Goal: Task Accomplishment & Management: Complete application form

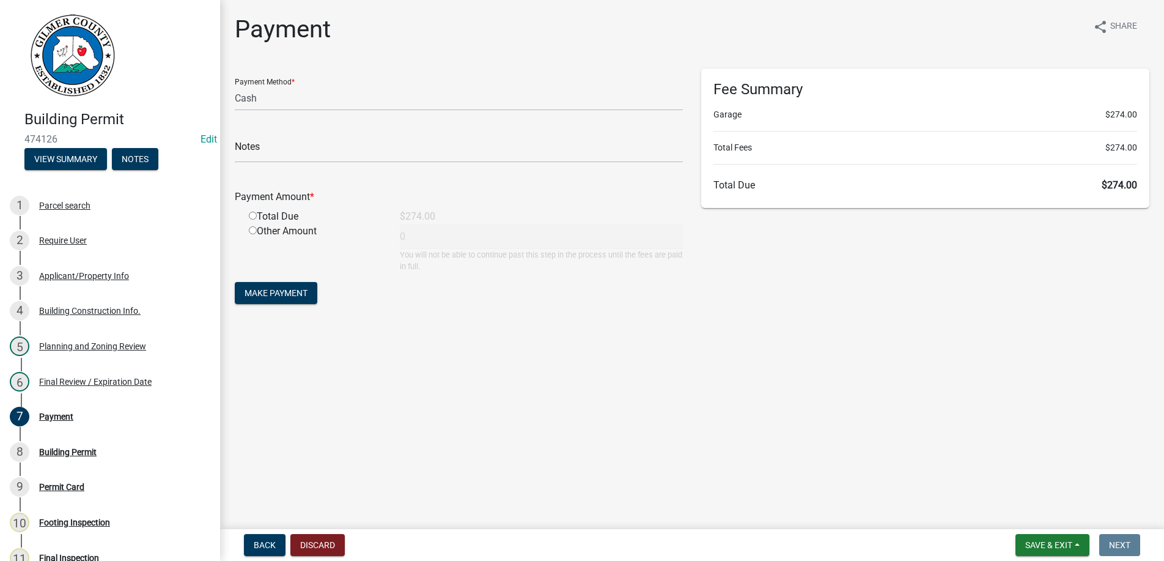
select select "2: 1"
click at [250, 218] on input "radio" at bounding box center [253, 216] width 8 height 8
radio input "true"
type input "274"
click at [264, 290] on span "Make Payment" at bounding box center [276, 293] width 63 height 10
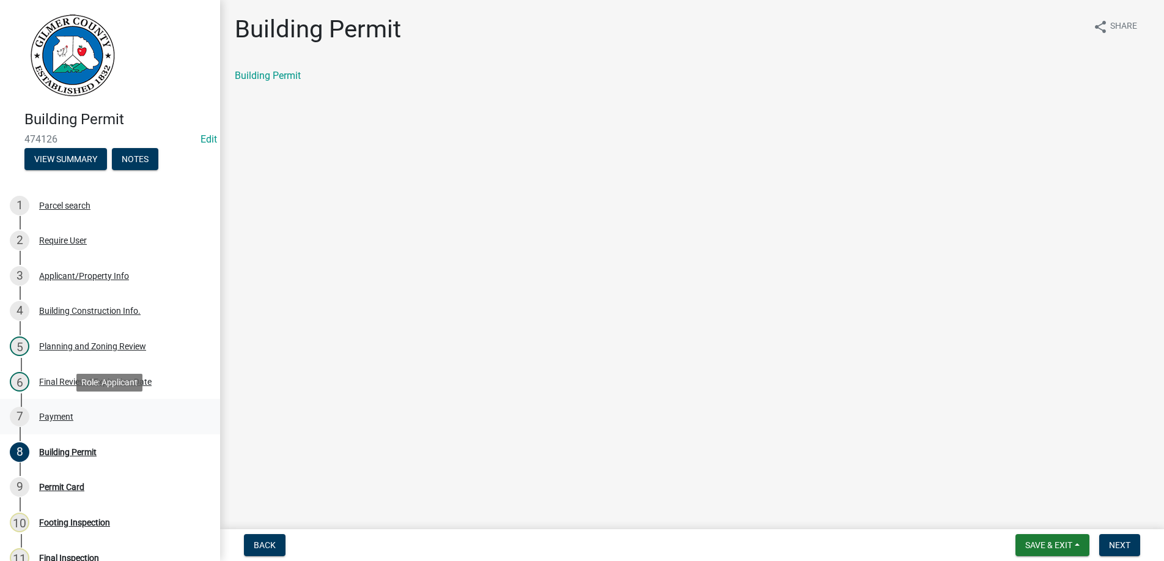
click at [56, 414] on div "Payment" at bounding box center [56, 416] width 34 height 9
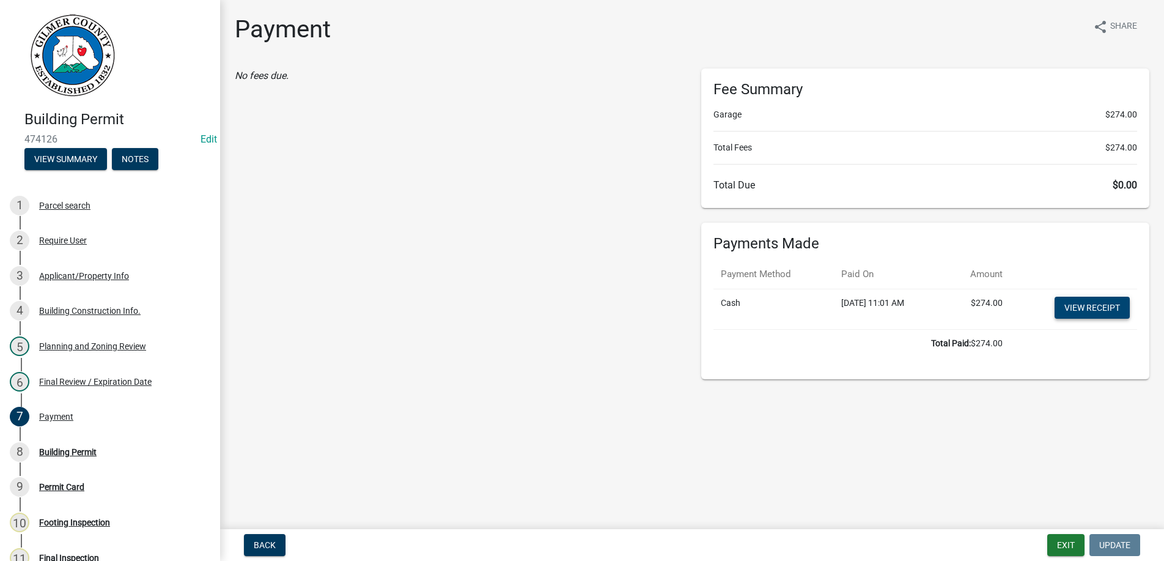
click at [1084, 308] on link "View receipt" at bounding box center [1092, 308] width 75 height 22
click at [53, 453] on div "Building Permit" at bounding box center [67, 452] width 57 height 9
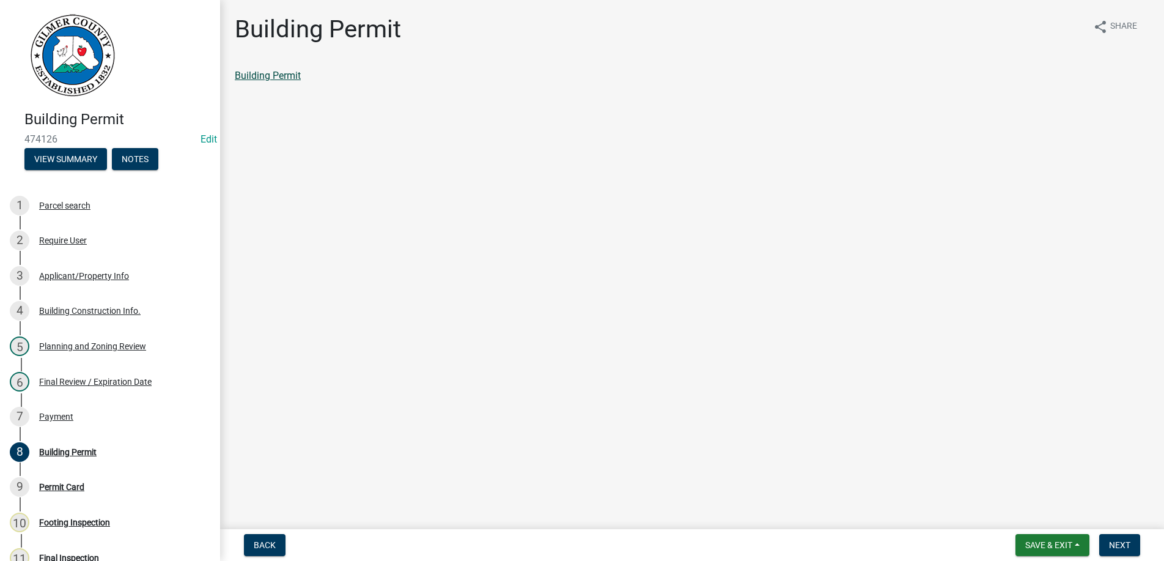
click at [246, 81] on link "Building Permit" at bounding box center [268, 76] width 66 height 12
click at [1123, 542] on span "Next" at bounding box center [1119, 545] width 21 height 10
click at [275, 78] on link "Permit Card" at bounding box center [260, 76] width 51 height 12
click at [70, 375] on div "6 Final Review / Expiration Date" at bounding box center [105, 382] width 191 height 20
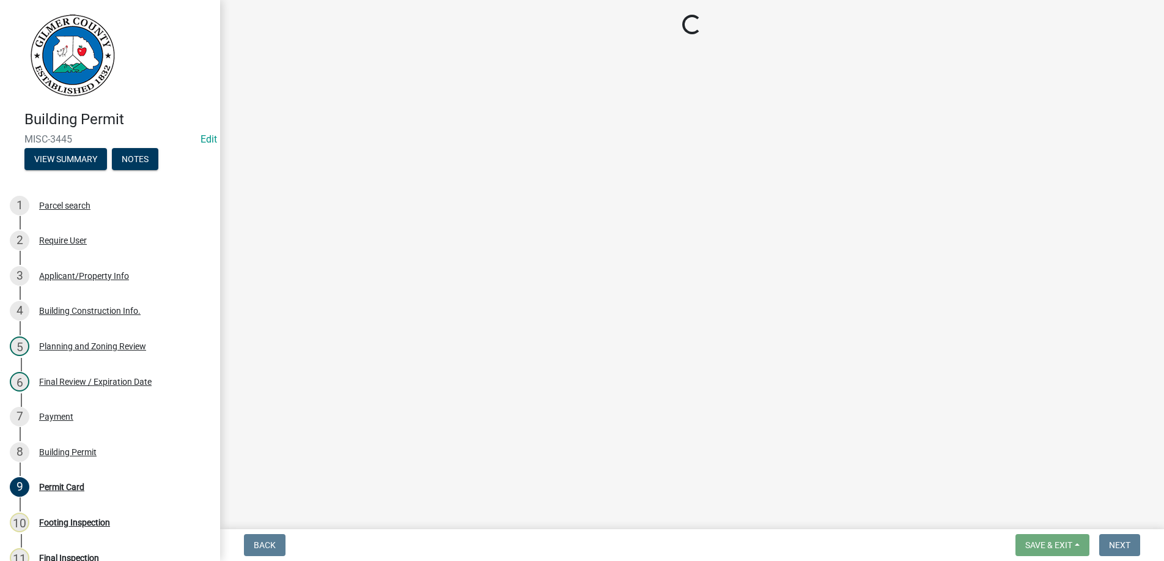
select select "b44f7338-8171-40f4-83dd-b8ba3065c966"
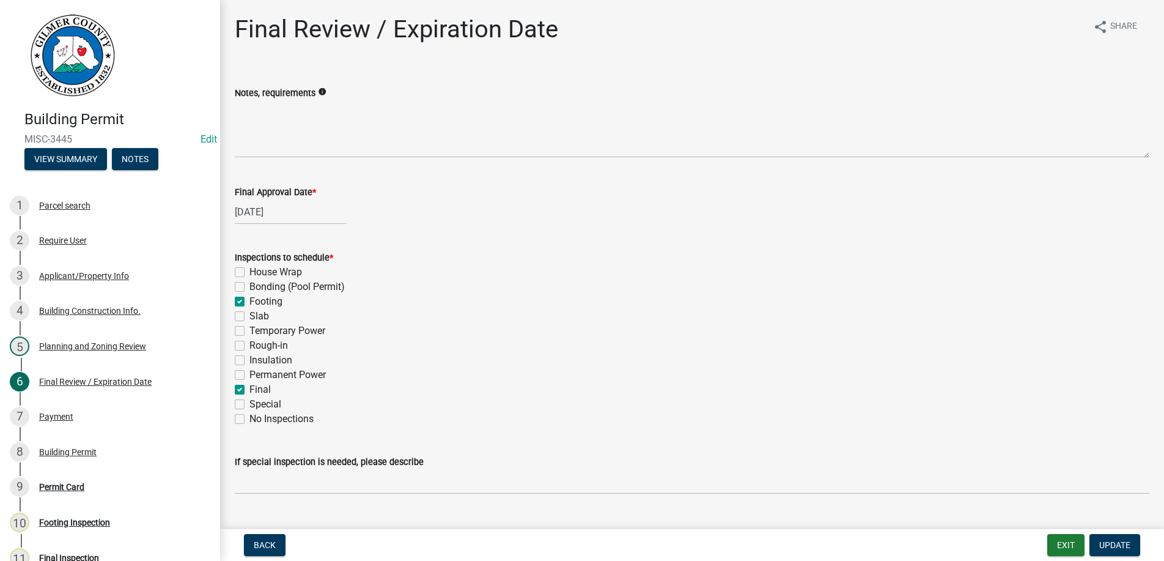
click at [250, 300] on label "Footing" at bounding box center [266, 301] width 33 height 15
click at [250, 300] on input "Footing" at bounding box center [254, 298] width 8 height 8
checkbox input "false"
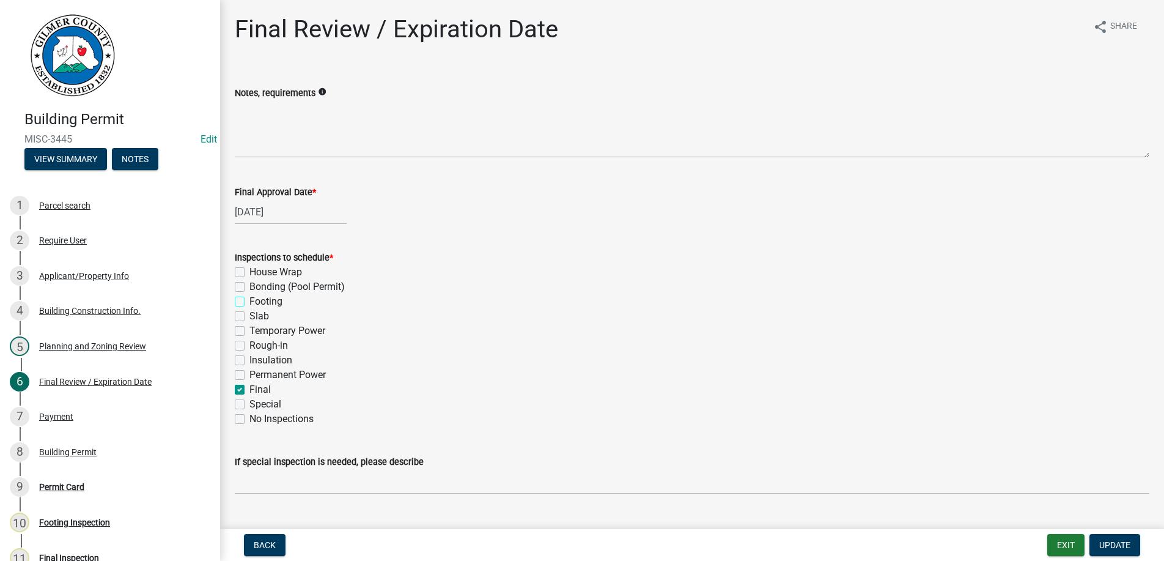
checkbox input "false"
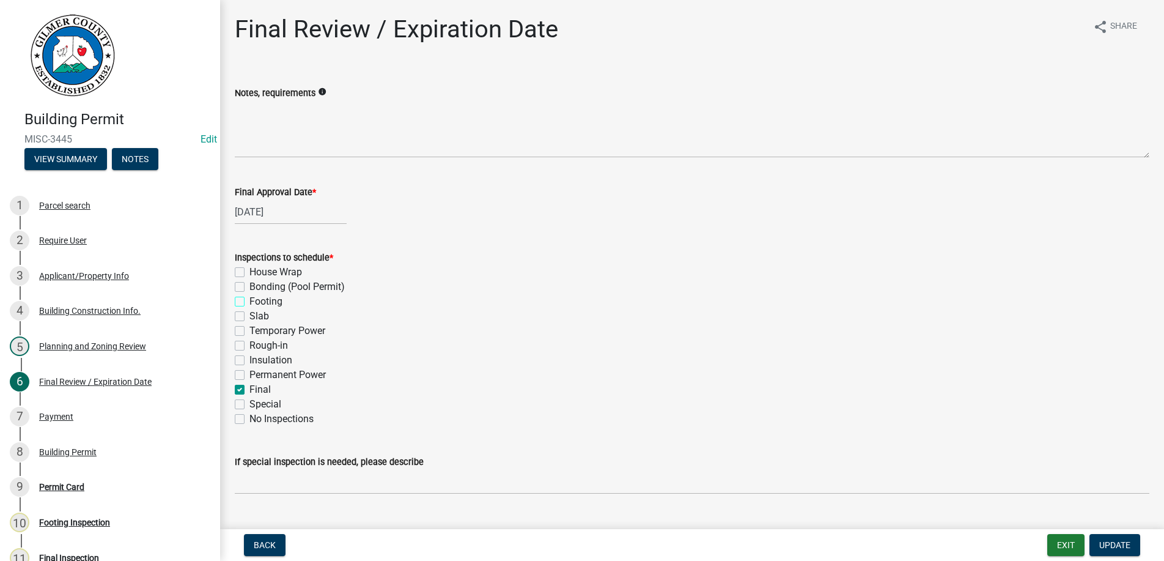
checkbox input "false"
checkbox input "true"
checkbox input "false"
click at [250, 317] on label "Slab" at bounding box center [260, 316] width 20 height 15
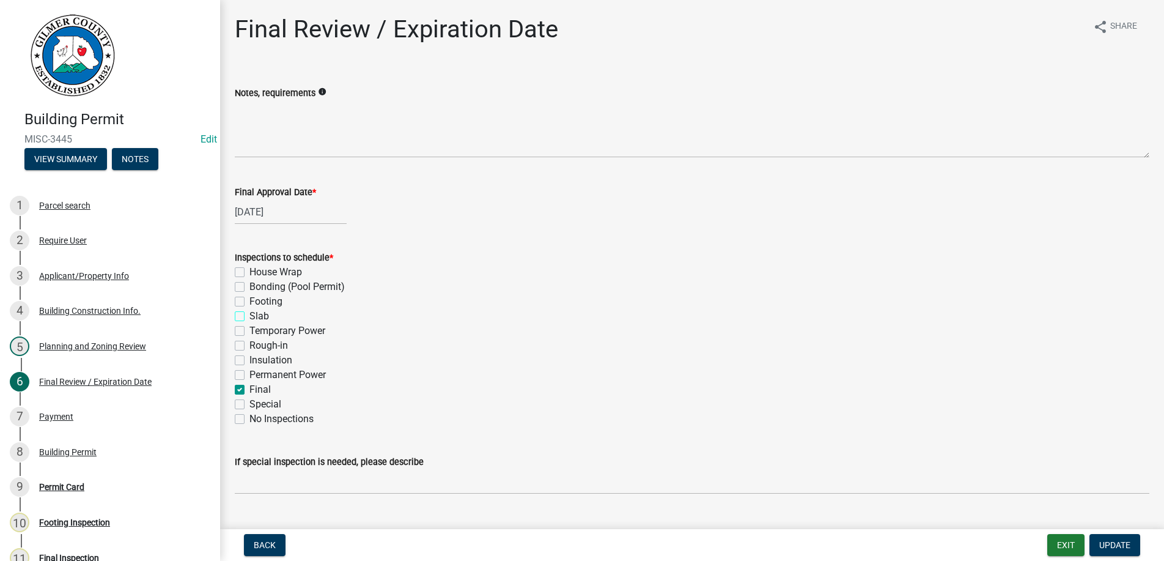
click at [250, 317] on input "Slab" at bounding box center [254, 313] width 8 height 8
checkbox input "true"
checkbox input "false"
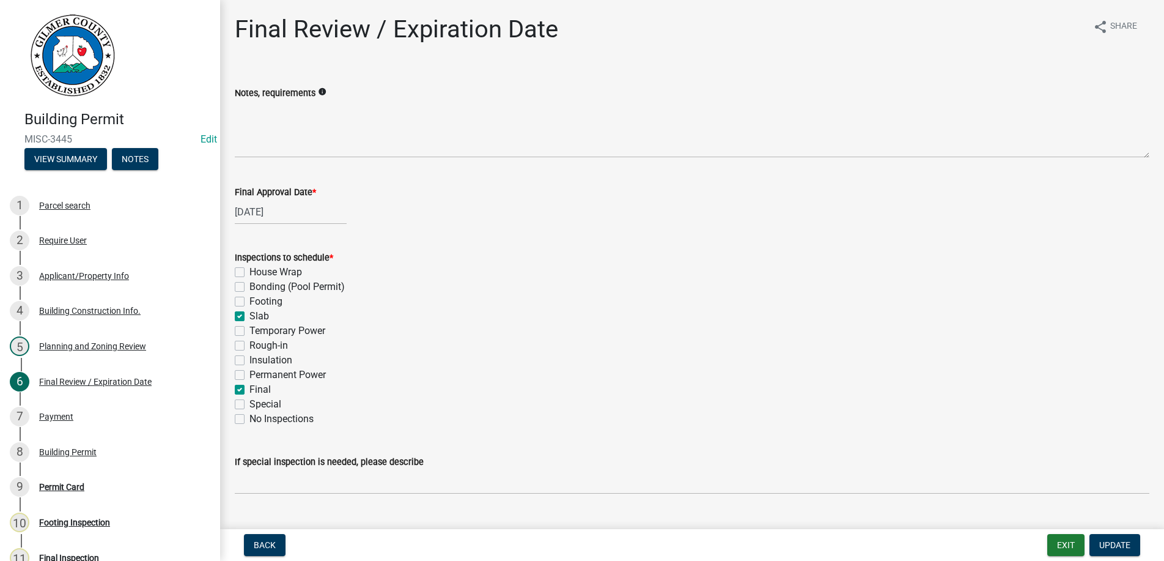
checkbox input "true"
checkbox input "false"
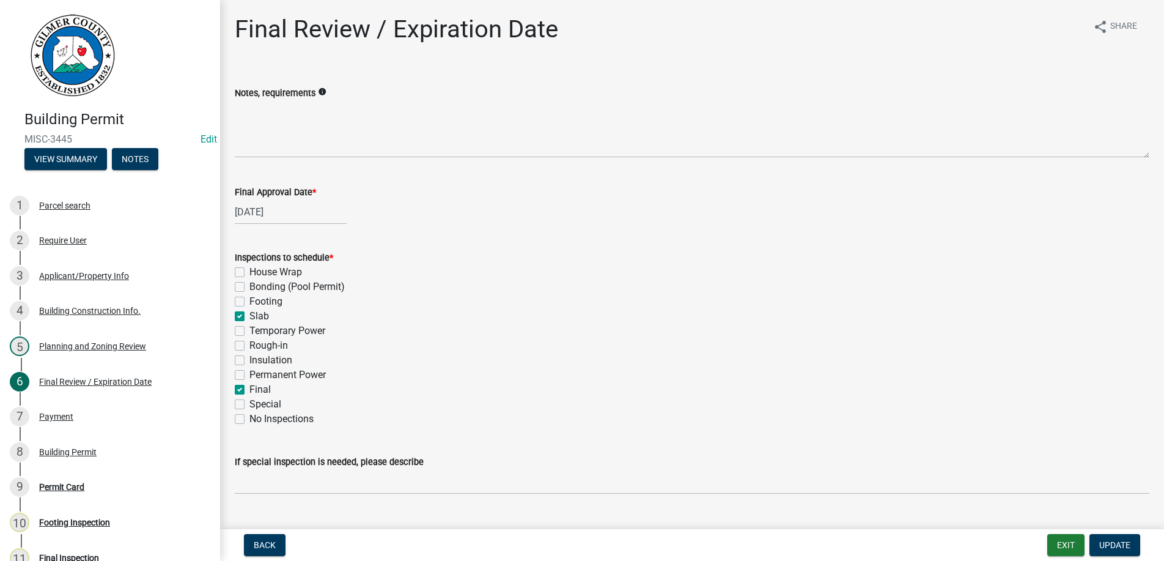
checkbox input "true"
checkbox input "false"
click at [1114, 542] on span "Update" at bounding box center [1115, 545] width 31 height 10
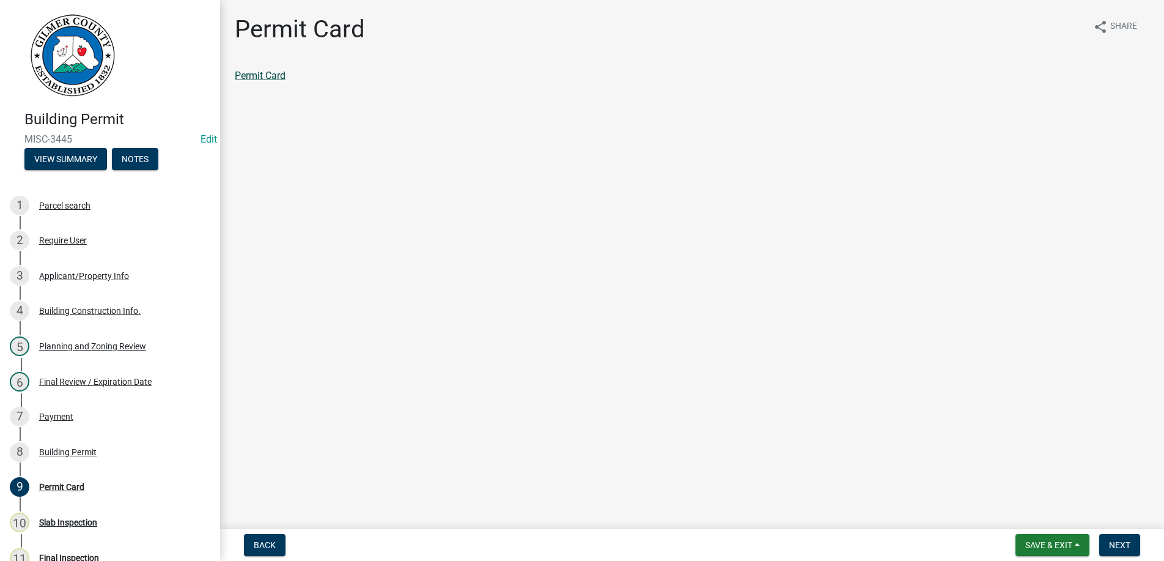
click at [282, 80] on link "Permit Card" at bounding box center [260, 76] width 51 height 12
click at [1111, 539] on button "Next" at bounding box center [1120, 545] width 41 height 22
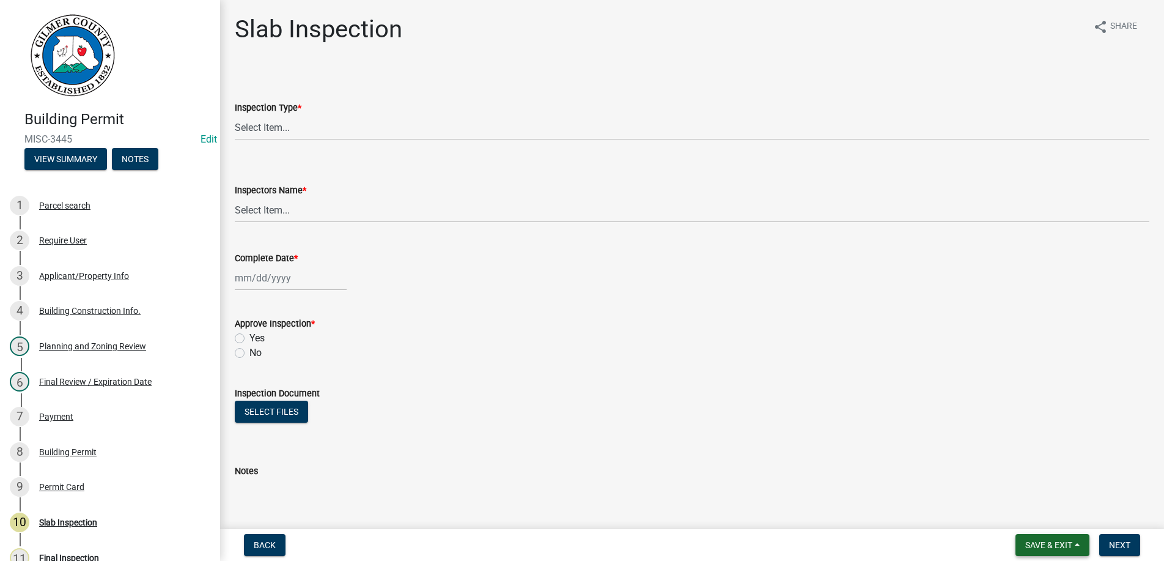
click at [1055, 545] on span "Save & Exit" at bounding box center [1049, 545] width 47 height 10
click at [1049, 509] on button "Save & Exit" at bounding box center [1041, 512] width 98 height 29
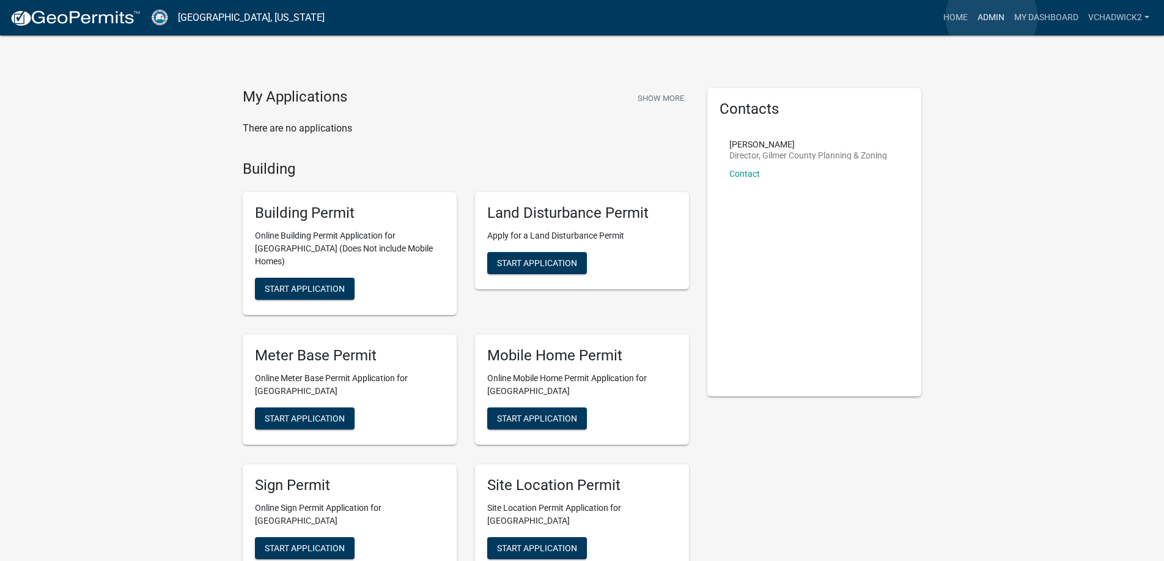
click at [992, 17] on link "Admin" at bounding box center [991, 17] width 37 height 23
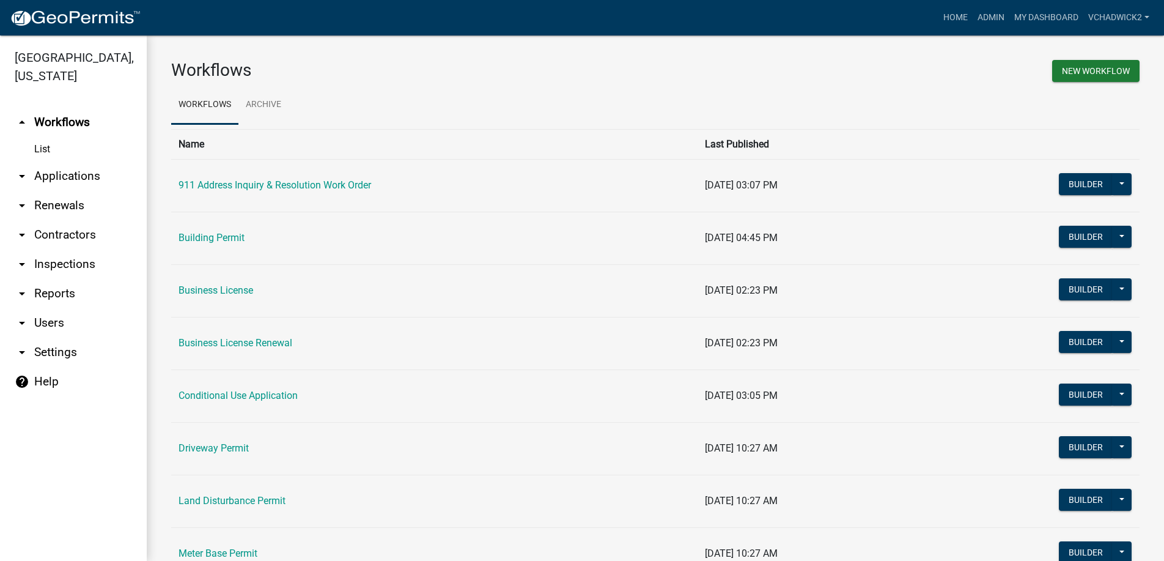
click at [51, 172] on link "arrow_drop_down Applications" at bounding box center [73, 175] width 147 height 29
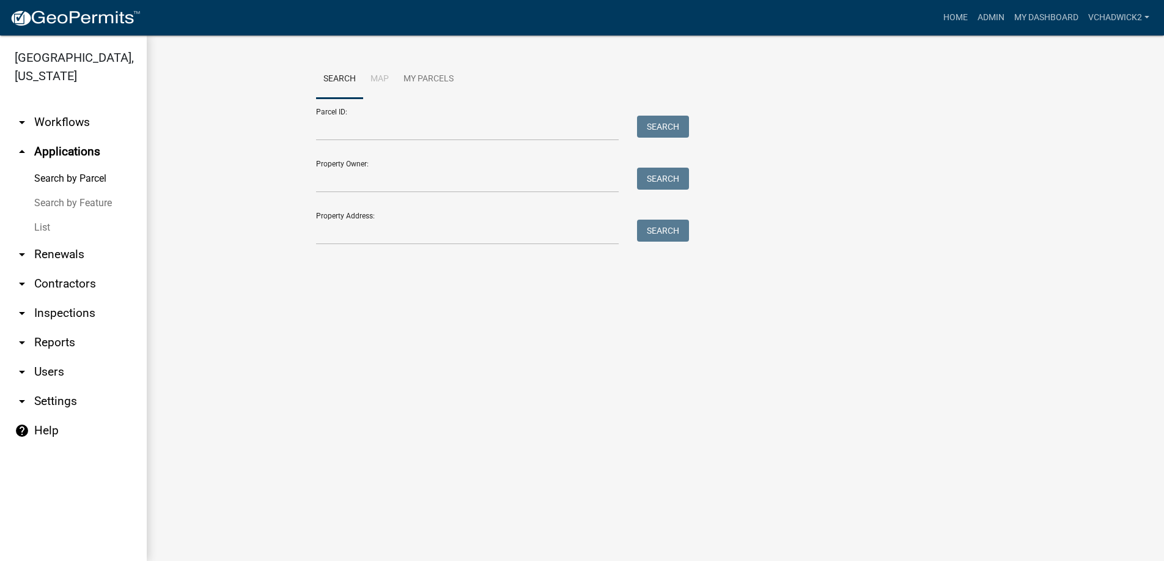
click at [39, 224] on link "List" at bounding box center [73, 227] width 147 height 24
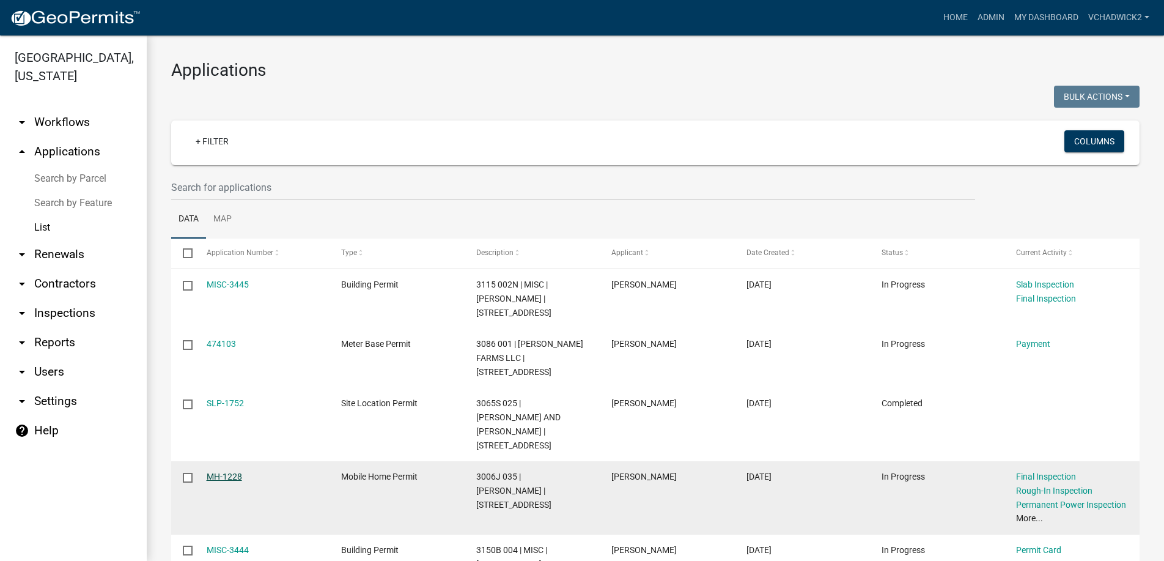
click at [227, 472] on link "MH-1228" at bounding box center [224, 477] width 35 height 10
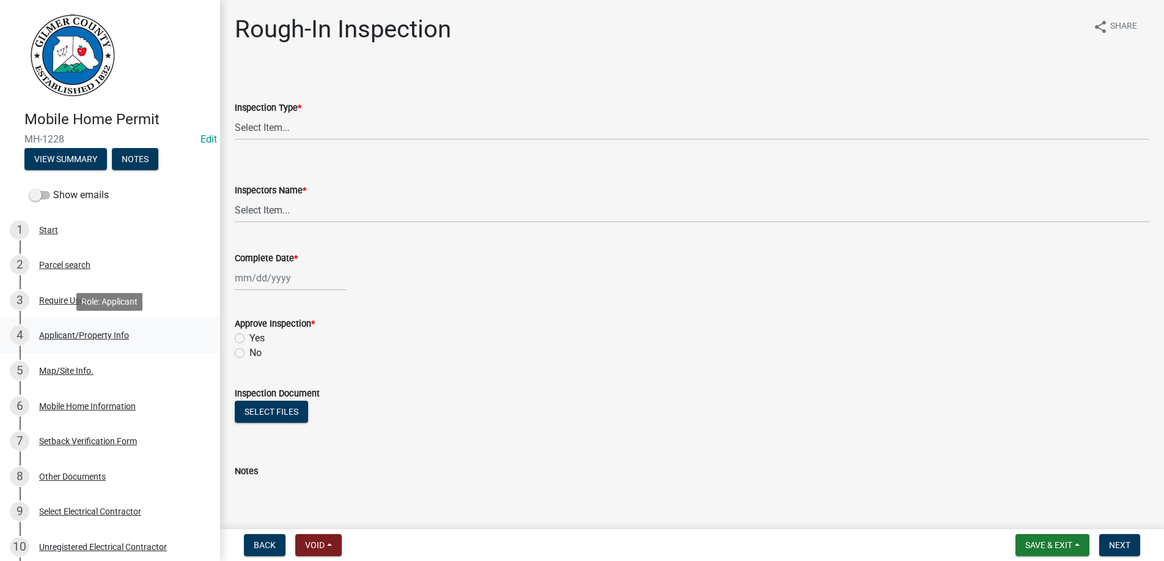
click at [71, 333] on div "Applicant/Property Info" at bounding box center [84, 335] width 90 height 9
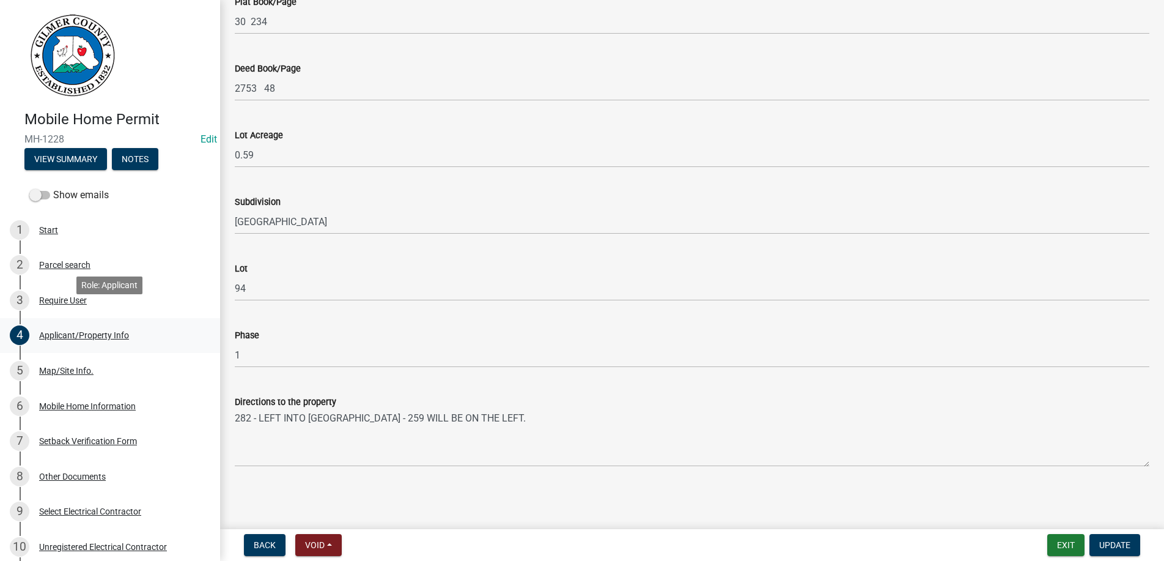
scroll to position [250, 0]
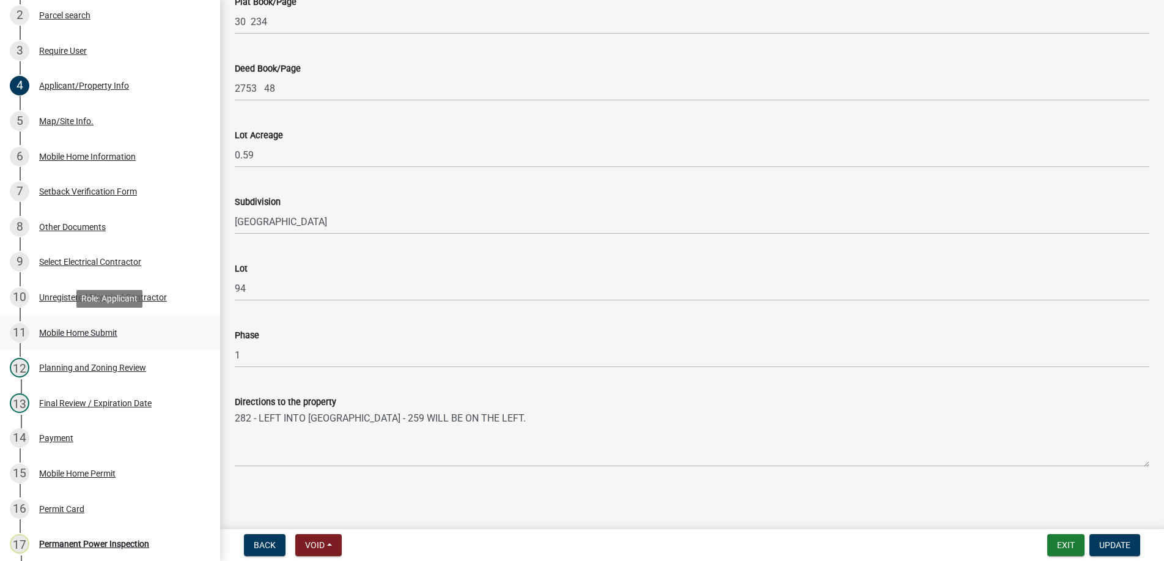
click at [71, 330] on div "Mobile Home Submit" at bounding box center [78, 332] width 78 height 9
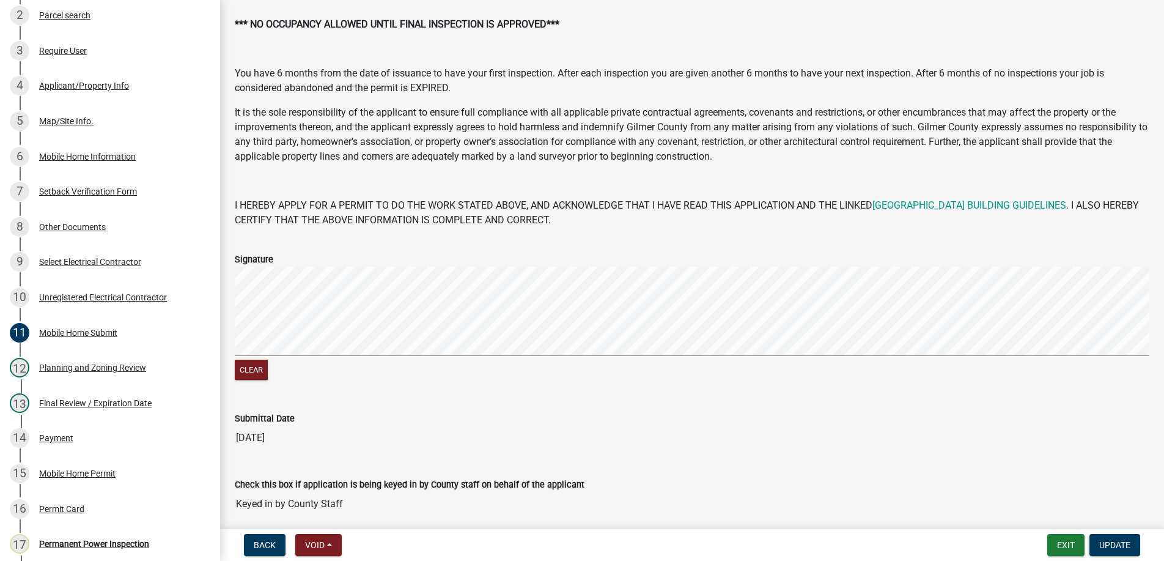
scroll to position [0, 0]
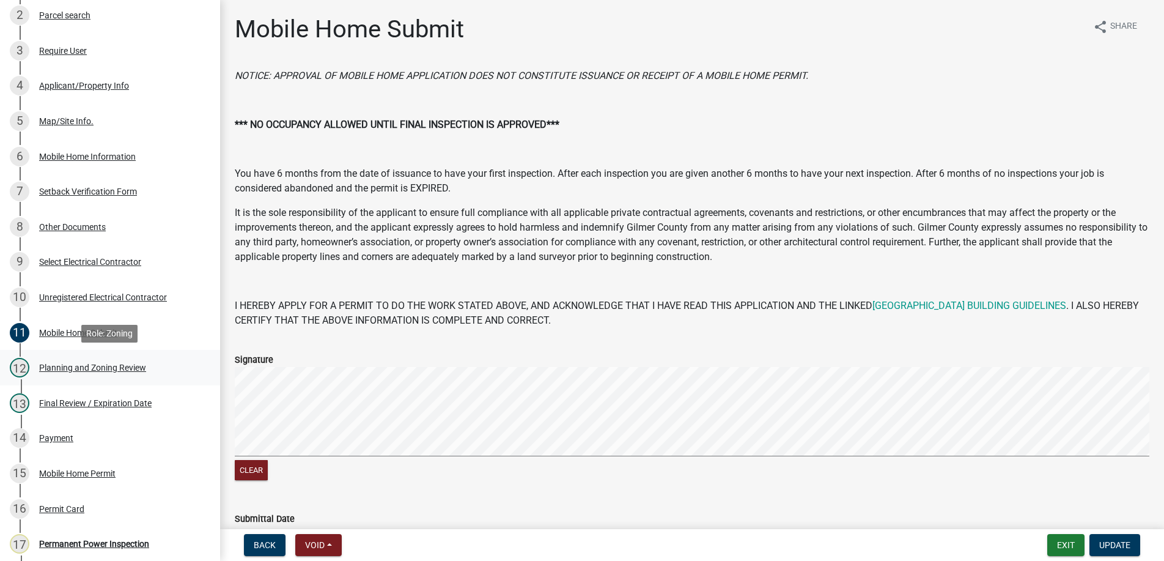
click at [59, 368] on div "Planning and Zoning Review" at bounding box center [92, 367] width 107 height 9
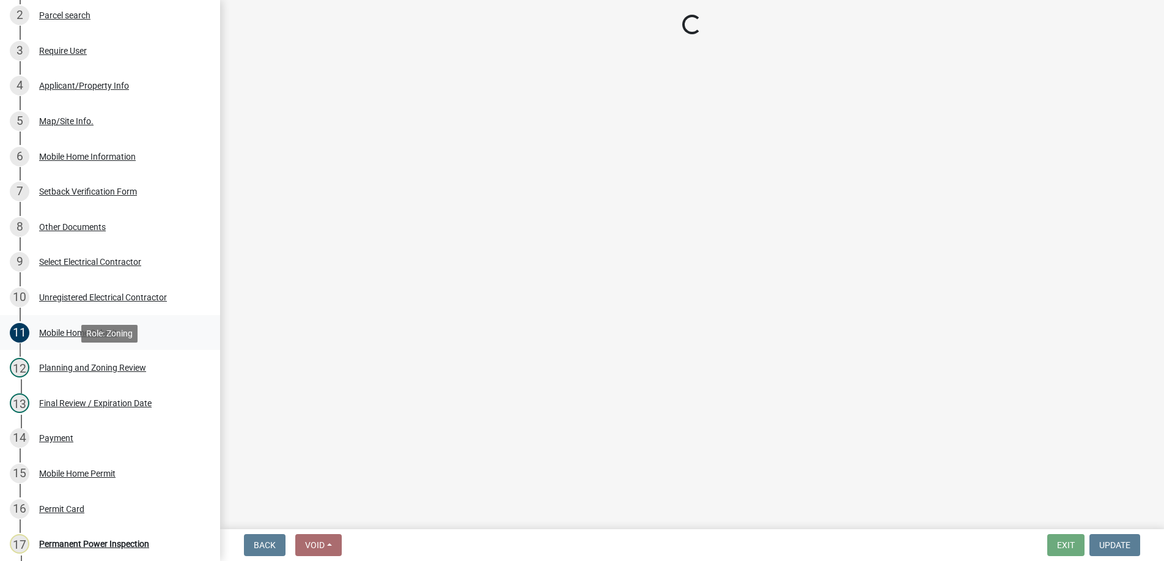
select select "b44f7338-8171-40f4-83dd-b8ba3065c966"
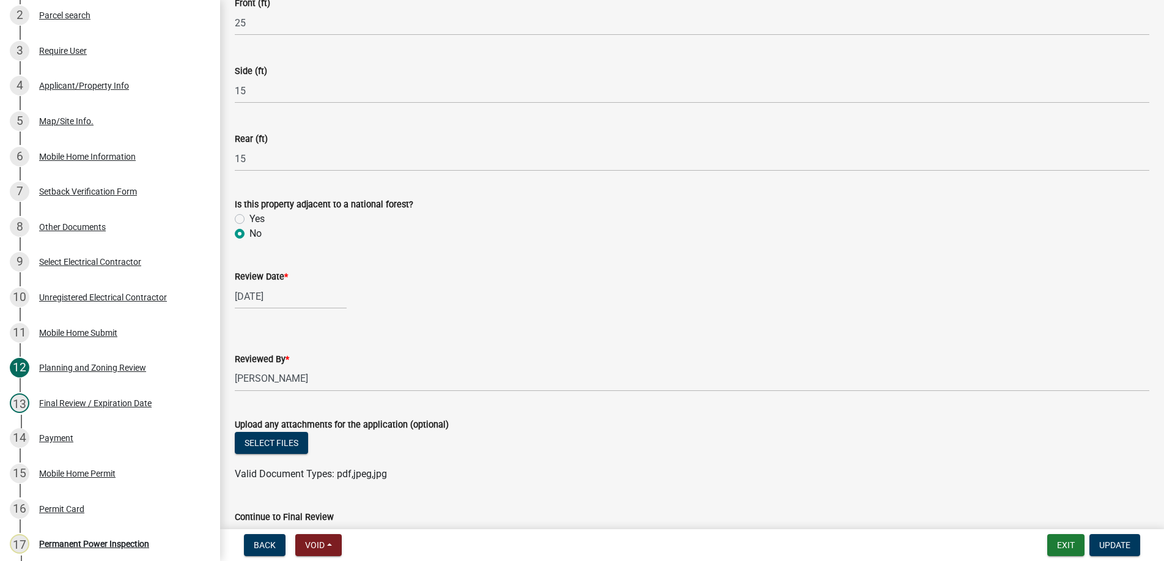
scroll to position [488, 0]
